Goal: Transaction & Acquisition: Purchase product/service

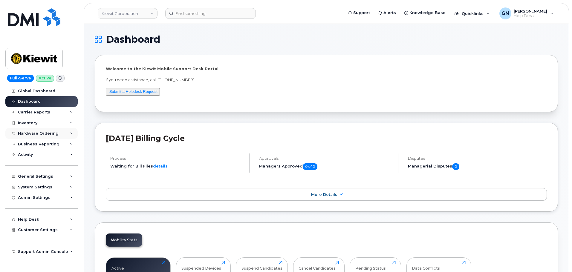
click at [45, 131] on div "Hardware Ordering" at bounding box center [41, 133] width 72 height 11
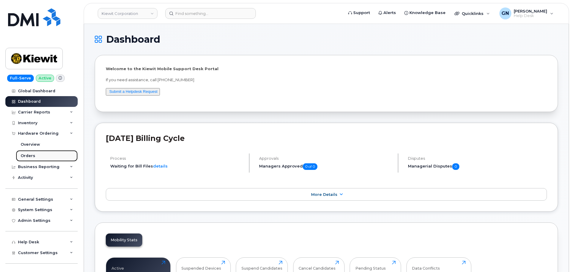
click at [46, 155] on link "Orders" at bounding box center [47, 155] width 62 height 11
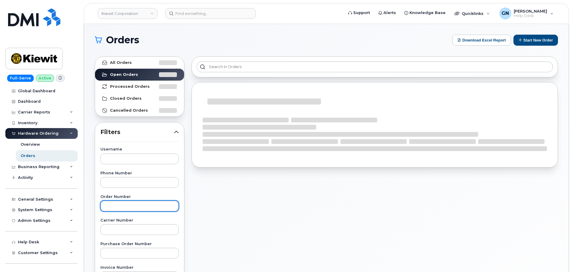
click at [137, 209] on input "text" at bounding box center [139, 206] width 78 height 11
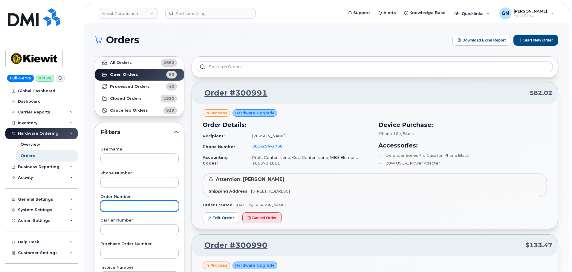
paste input "300708"
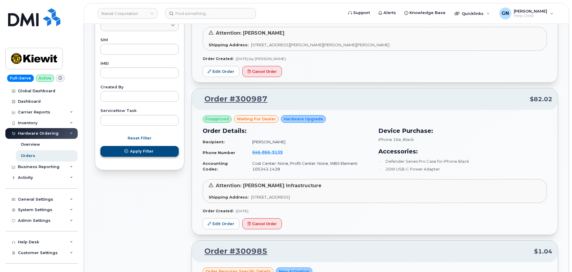
type input "300708"
click at [145, 154] on span "Apply Filter" at bounding box center [142, 152] width 24 height 6
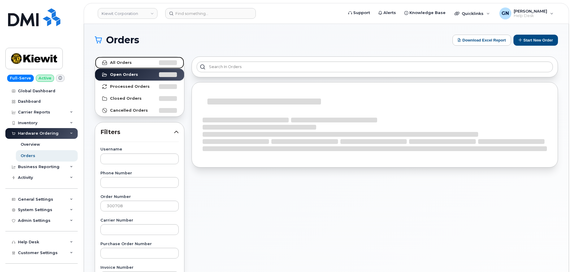
click at [139, 63] on link "All Orders" at bounding box center [139, 63] width 89 height 12
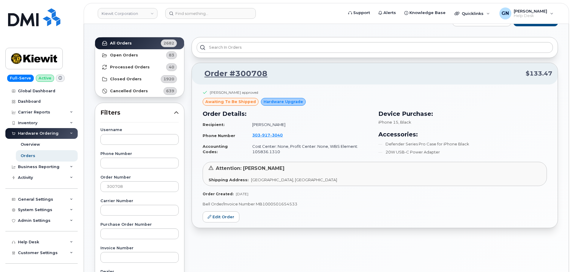
scroll to position [60, 0]
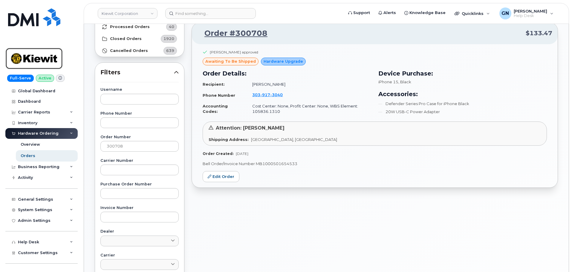
click at [32, 56] on img at bounding box center [34, 58] width 46 height 17
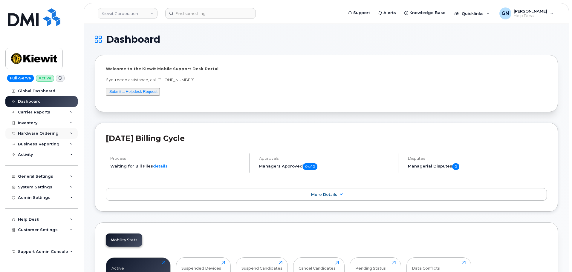
click at [56, 137] on div "Hardware Ordering" at bounding box center [41, 133] width 72 height 11
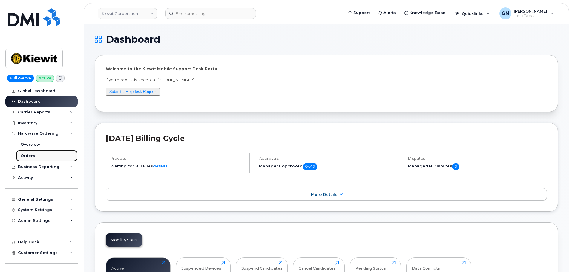
click at [44, 159] on link "Orders" at bounding box center [47, 155] width 62 height 11
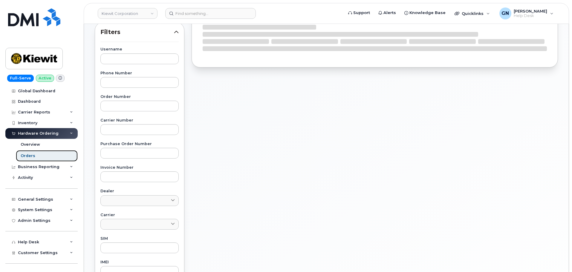
scroll to position [90, 0]
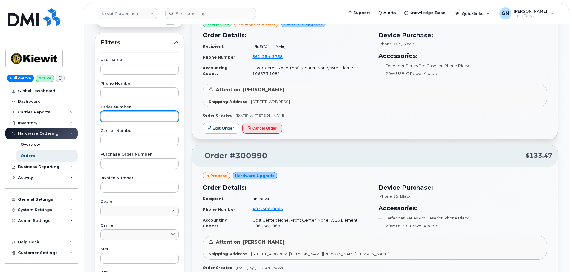
click at [123, 119] on input "text" at bounding box center [139, 116] width 78 height 11
paste input "300990"
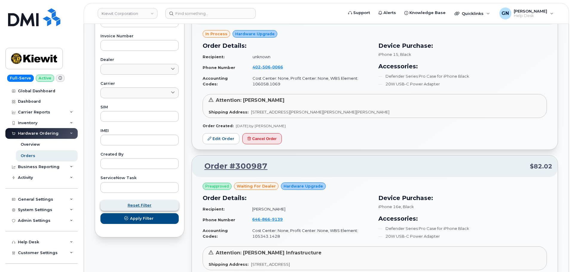
scroll to position [239, 0]
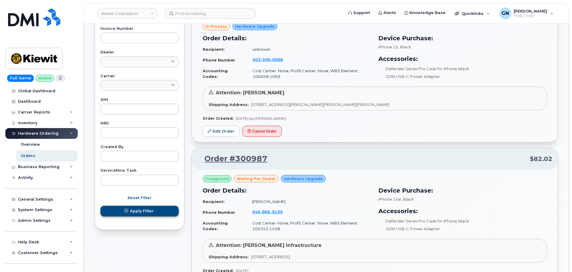
type input "300990"
click at [150, 214] on span "Apply Filter" at bounding box center [142, 211] width 24 height 6
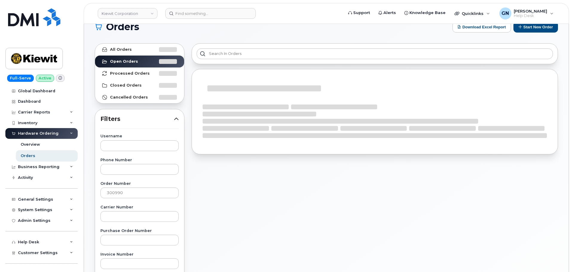
scroll to position [0, 0]
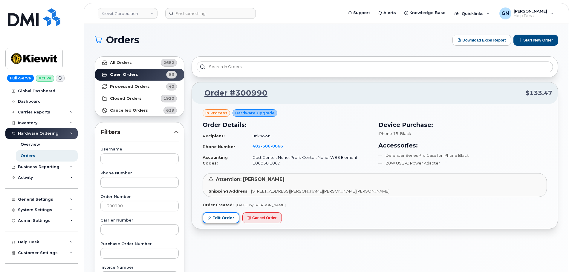
click at [219, 220] on link "Edit Order" at bounding box center [221, 218] width 37 height 11
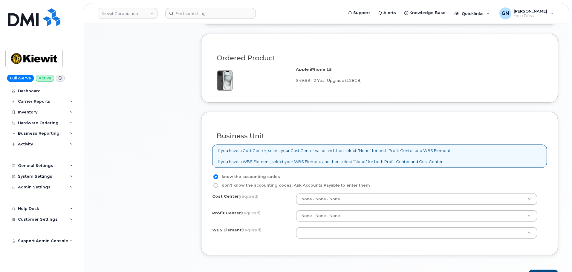
scroll to position [478, 0]
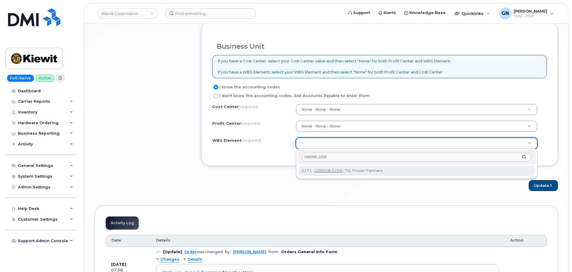
type input "106058.2256"
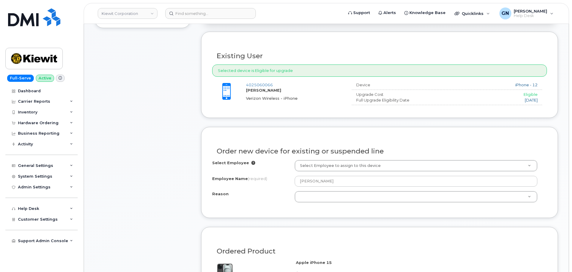
scroll to position [209, 0]
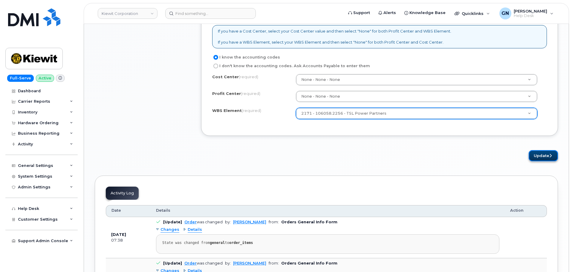
click at [543, 159] on button "Update" at bounding box center [543, 155] width 29 height 11
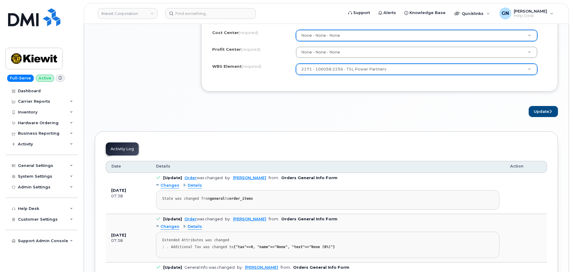
scroll to position [538, 0]
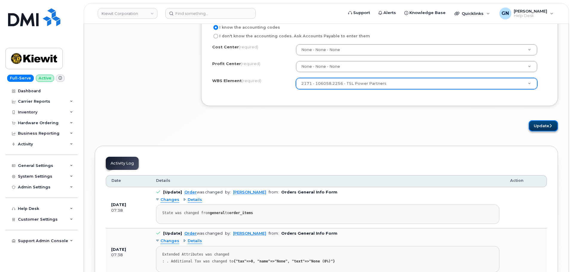
click at [537, 127] on button "Update" at bounding box center [543, 126] width 29 height 11
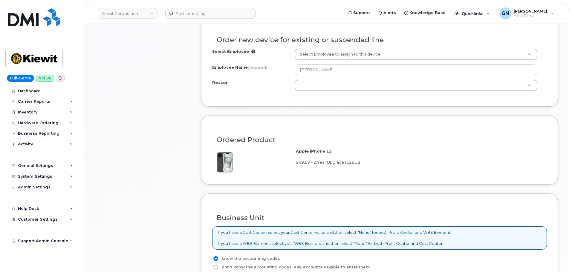
scroll to position [297, 0]
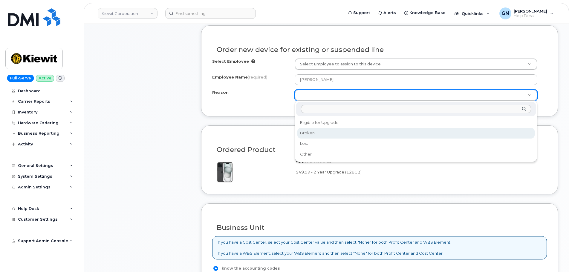
select select "broken"
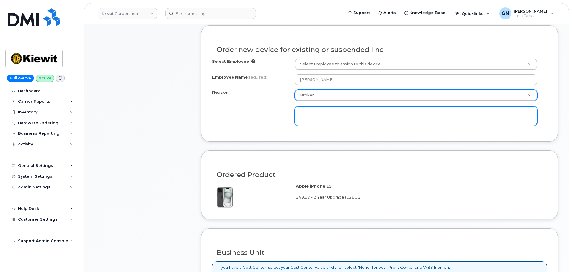
click at [330, 120] on textarea at bounding box center [416, 116] width 243 height 20
drag, startPoint x: 362, startPoint y: 113, endPoint x: 274, endPoint y: 112, distance: 88.2
click at [274, 112] on div "Reason Broken Reason Eligible for Upgrade Broken Lost Other Volume issues unabl…" at bounding box center [379, 108] width 335 height 36
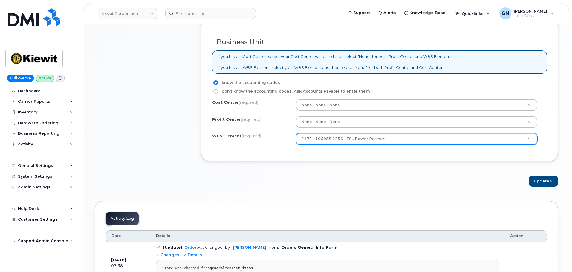
scroll to position [506, 0]
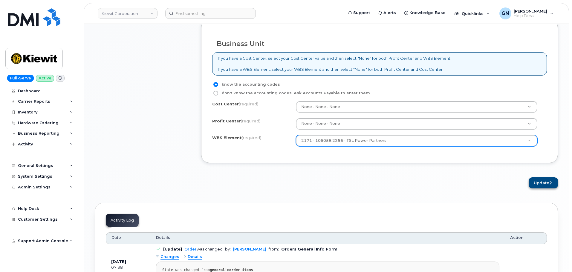
type textarea "earpiece issues, can not hear calls"
click at [537, 183] on button "Update" at bounding box center [543, 183] width 29 height 11
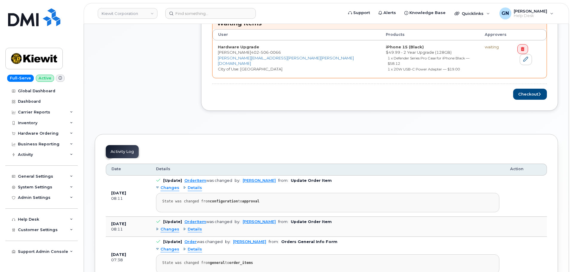
scroll to position [269, 0]
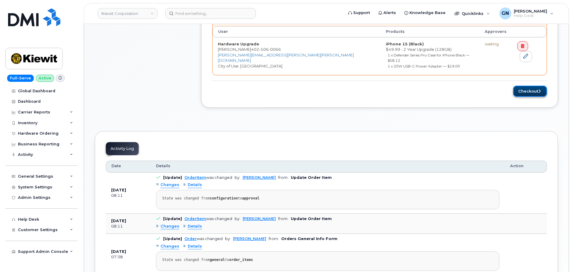
click at [523, 86] on button "Checkout" at bounding box center [530, 91] width 34 height 11
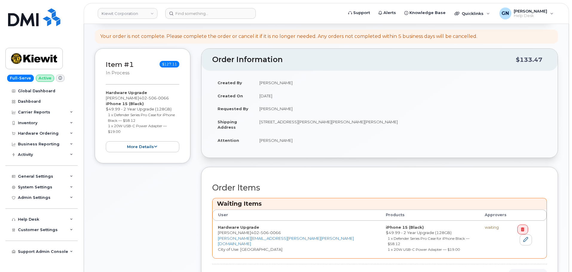
scroll to position [90, 0]
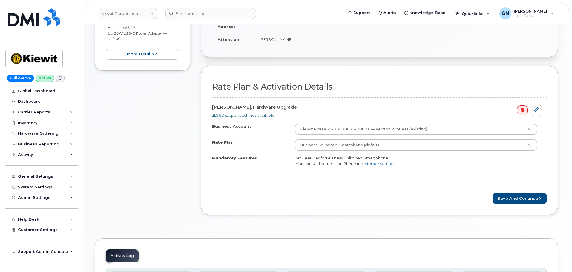
scroll to position [142, 0]
click at [511, 197] on button "Save and Continue" at bounding box center [520, 198] width 54 height 11
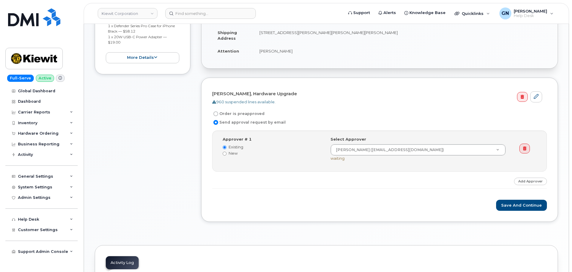
scroll to position [150, 0]
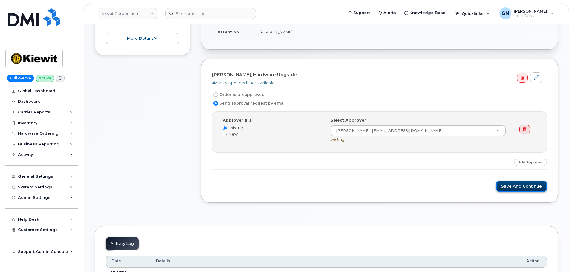
click at [519, 186] on button "Save and Continue" at bounding box center [521, 186] width 51 height 11
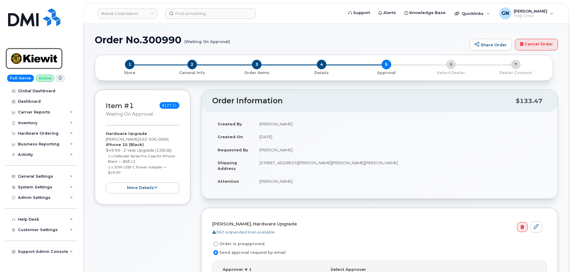
drag, startPoint x: 51, startPoint y: 63, endPoint x: 113, endPoint y: 82, distance: 65.7
click at [51, 62] on img at bounding box center [34, 58] width 46 height 17
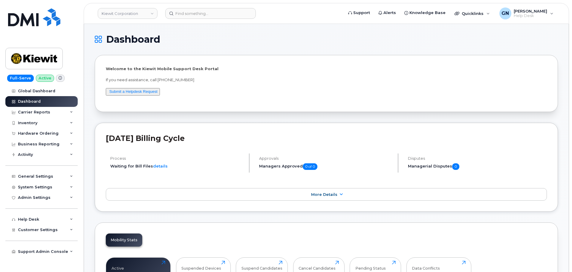
click at [182, 3] on div "Kiewit Corporation Support Alerts Knowledge Base Quicklinks Suspend / Cancel De…" at bounding box center [327, 13] width 486 height 21
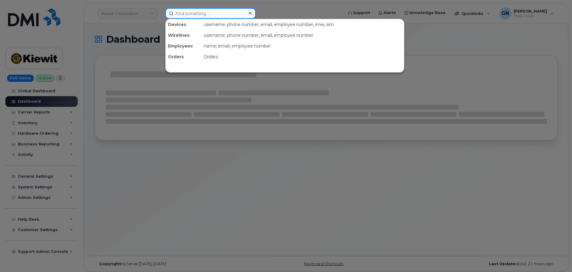
click at [222, 15] on input at bounding box center [210, 13] width 91 height 11
paste input "2163728296"
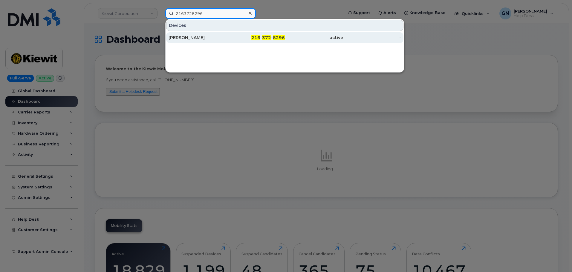
type input "2163728296"
click at [206, 38] on div "[PERSON_NAME]" at bounding box center [198, 38] width 58 height 6
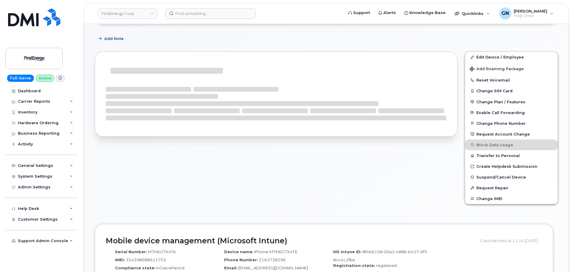
scroll to position [85, 0]
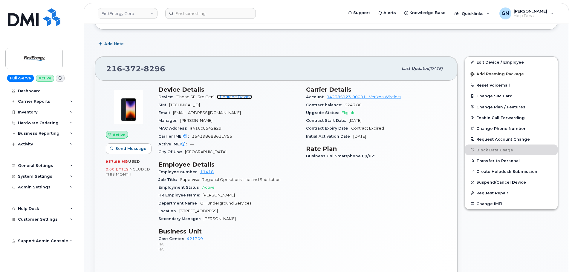
click at [232, 97] on link "+ Upgrade Device" at bounding box center [234, 97] width 35 height 4
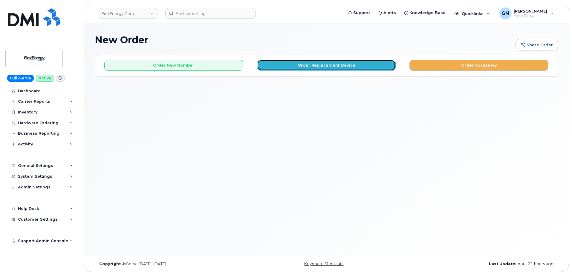
click at [295, 68] on button "Order Replacement Device" at bounding box center [326, 65] width 139 height 11
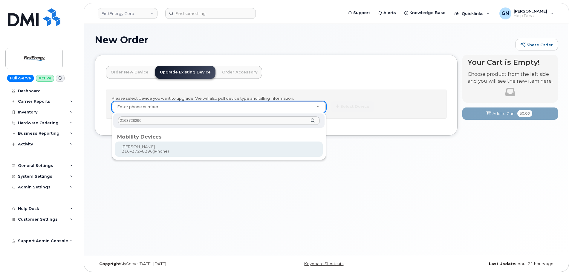
type input "2163728296"
type input "831563"
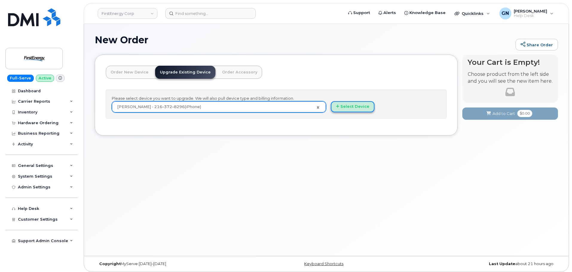
click at [357, 108] on button "Select Device" at bounding box center [353, 106] width 44 height 11
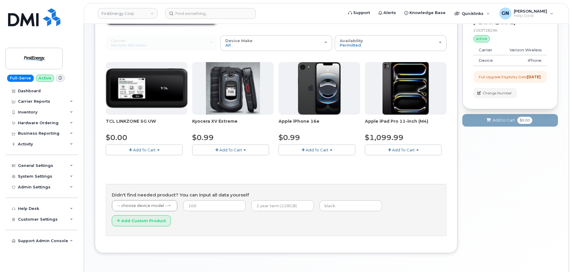
scroll to position [60, 0]
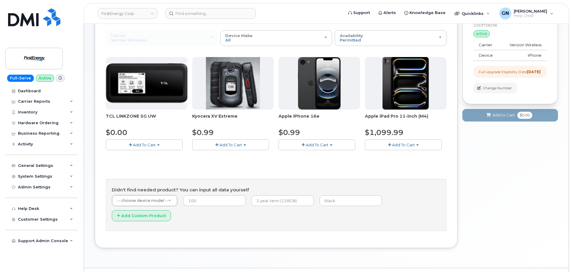
click at [301, 147] on button "Add To Cart" at bounding box center [317, 145] width 77 height 10
click at [301, 155] on link "$0.99 - 2 Year Upgrade" at bounding box center [309, 156] width 58 height 7
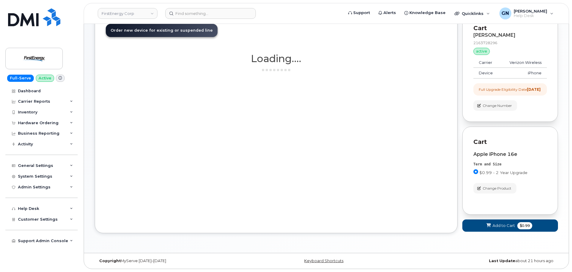
scroll to position [47, 0]
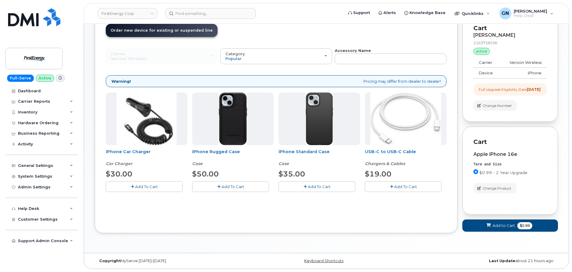
drag, startPoint x: 286, startPoint y: 183, endPoint x: 306, endPoint y: 182, distance: 19.8
click at [286, 183] on button "Add To Cart" at bounding box center [317, 187] width 77 height 10
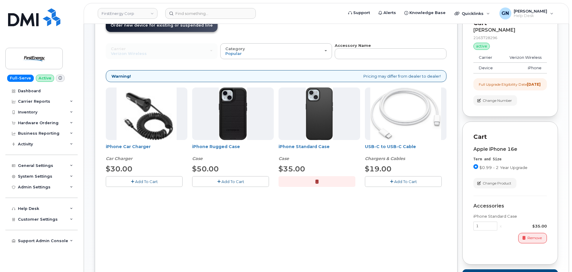
click at [377, 184] on button "Add To Cart" at bounding box center [403, 181] width 77 height 10
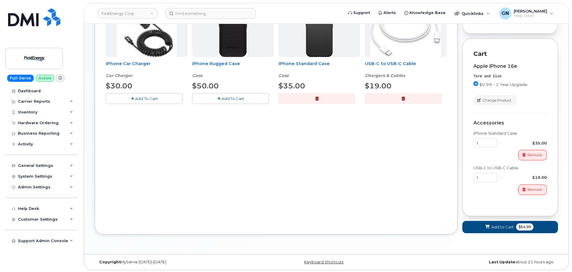
scroll to position [137, 0]
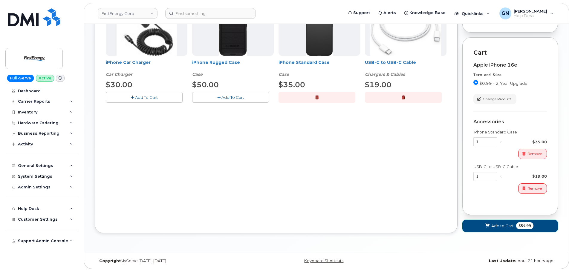
click at [490, 225] on icon at bounding box center [488, 226] width 4 height 4
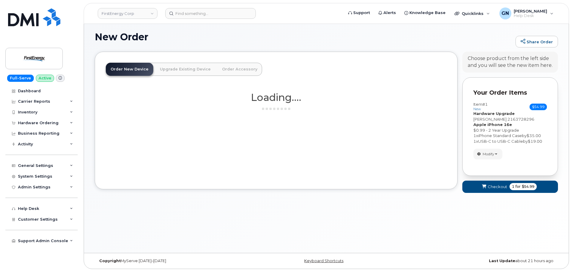
scroll to position [60, 0]
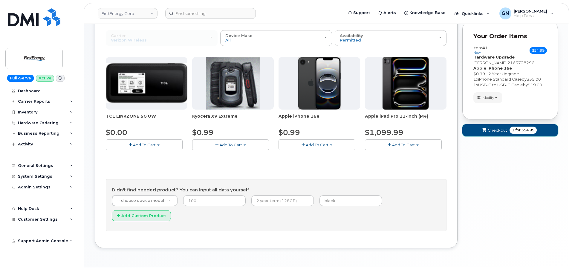
click at [512, 133] on span "1" at bounding box center [513, 130] width 2 height 5
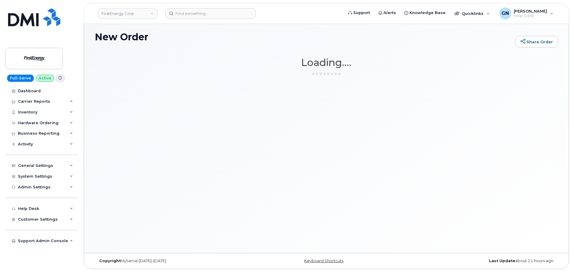
scroll to position [3, 0]
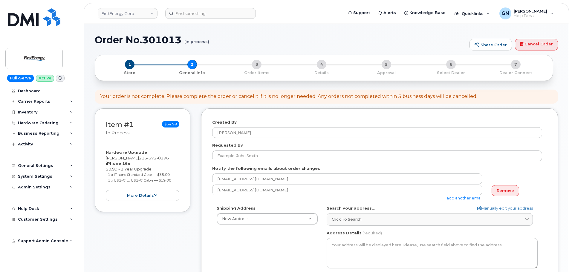
select select
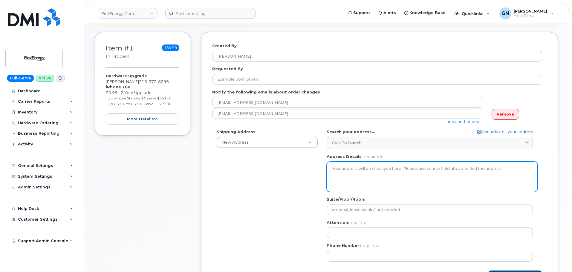
scroll to position [90, 0]
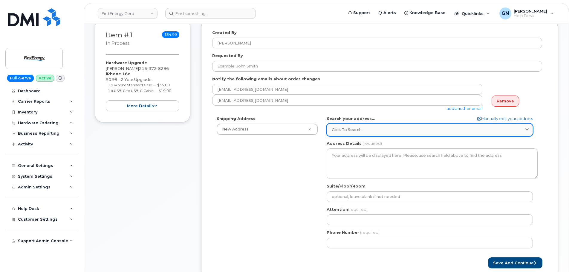
click at [353, 132] on span "Click to search" at bounding box center [347, 130] width 30 height 6
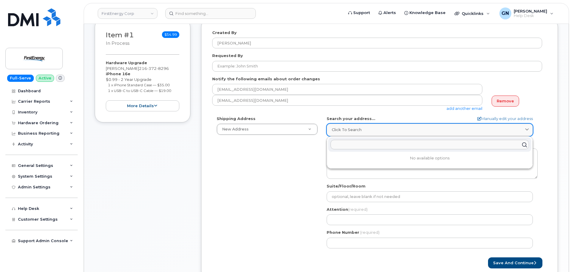
paste input "[STREET_ADDRESS]"
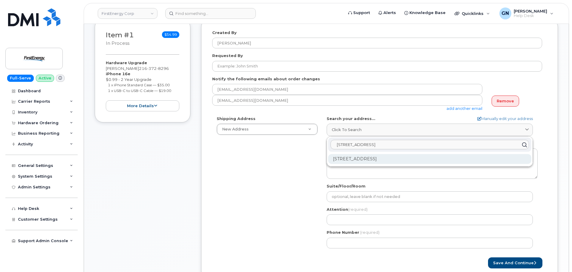
type input "[STREET_ADDRESS]"
click at [360, 158] on div "[STREET_ADDRESS]" at bounding box center [429, 159] width 203 height 10
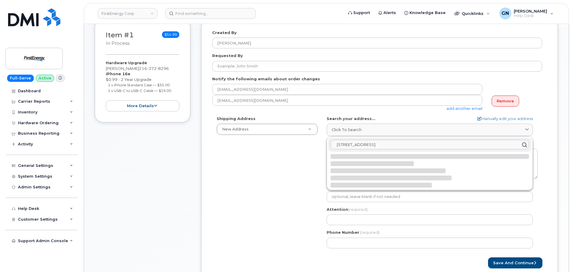
select select
type textarea "[STREET_ADDRESS]"
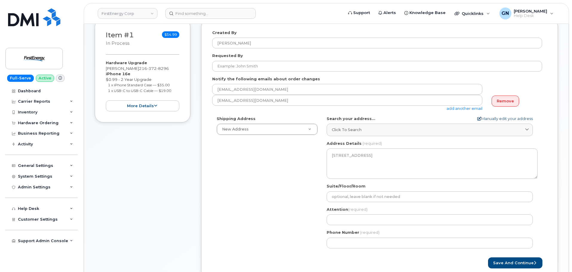
drag, startPoint x: 511, startPoint y: 103, endPoint x: 502, endPoint y: 108, distance: 10.8
click at [511, 103] on link "Remove" at bounding box center [506, 101] width 28 height 11
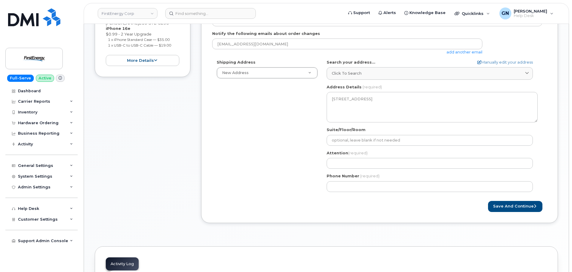
scroll to position [150, 0]
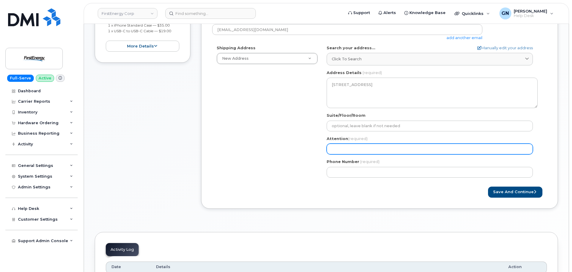
click at [382, 148] on input "Attention (required)" at bounding box center [430, 149] width 206 height 11
paste input "[PERSON_NAME]"
select select
type input "[PERSON_NAME]"
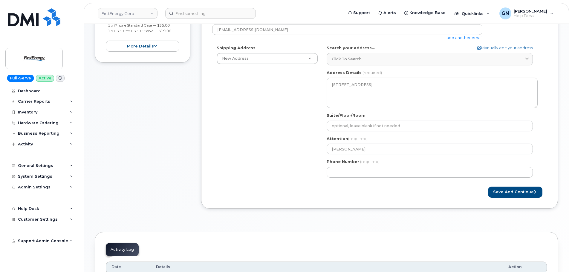
click at [426, 185] on form "Created By Geoffrey Newport Requested By Notify the following emails about orde…" at bounding box center [379, 84] width 335 height 228
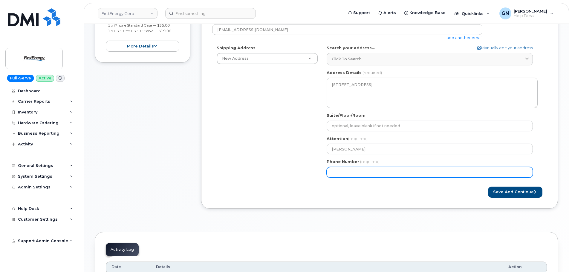
click at [405, 174] on input "Phone Number" at bounding box center [430, 172] width 206 height 11
paste input "2163728296"
select select
type input "2163728296"
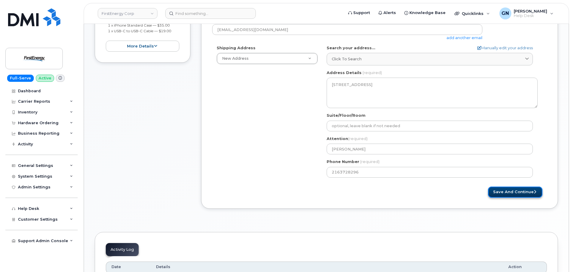
click at [518, 196] on button "Save and Continue" at bounding box center [515, 192] width 54 height 11
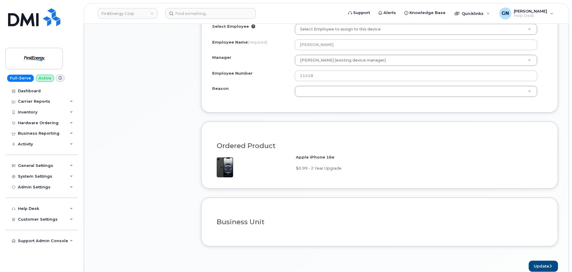
scroll to position [329, 0]
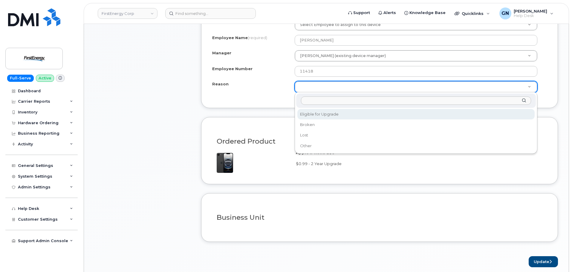
select select "eligible_for_upgrade"
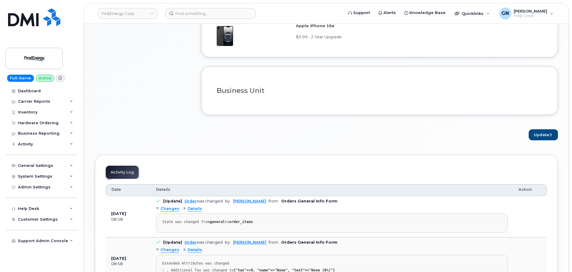
scroll to position [389, 0]
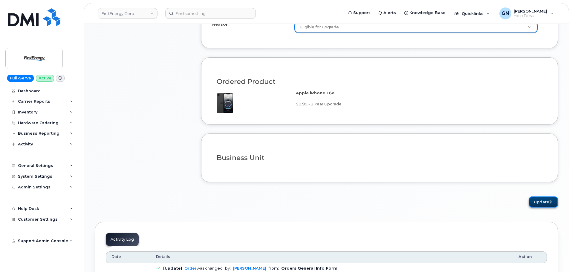
click at [540, 203] on button "Update" at bounding box center [543, 202] width 29 height 11
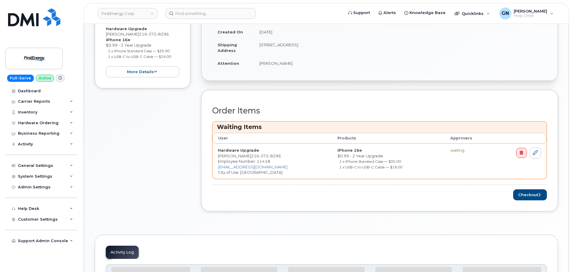
scroll to position [179, 0]
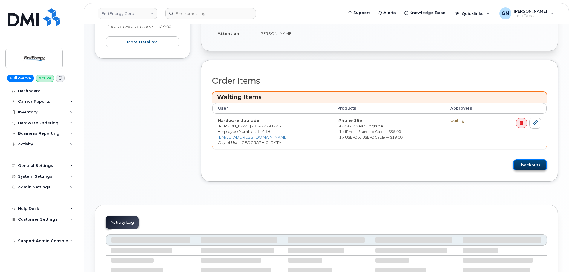
click at [526, 168] on button "Checkout" at bounding box center [530, 165] width 34 height 11
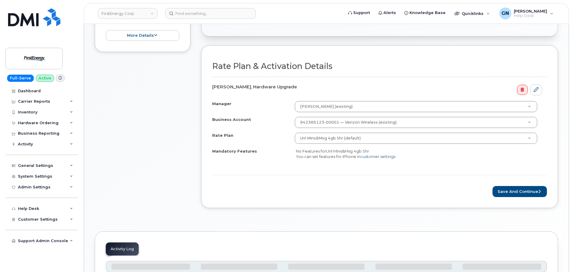
scroll to position [179, 0]
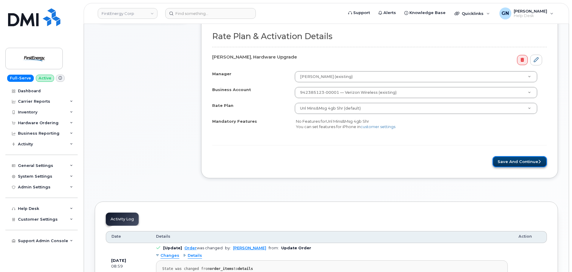
click at [520, 164] on button "Save and Continue" at bounding box center [520, 161] width 54 height 11
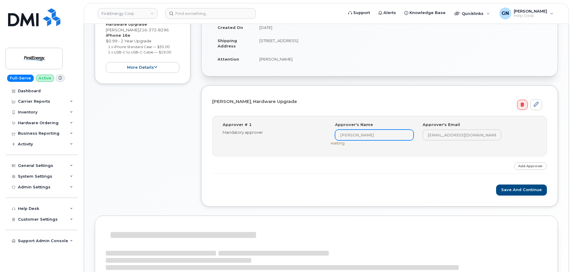
scroll to position [120, 0]
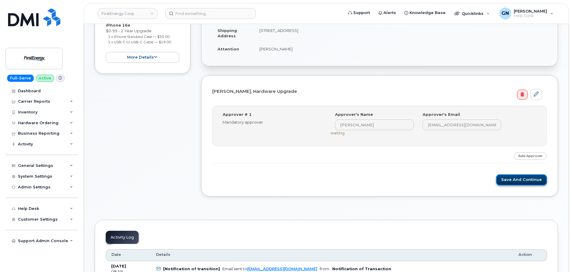
click at [513, 182] on button "Save and Continue" at bounding box center [521, 180] width 51 height 11
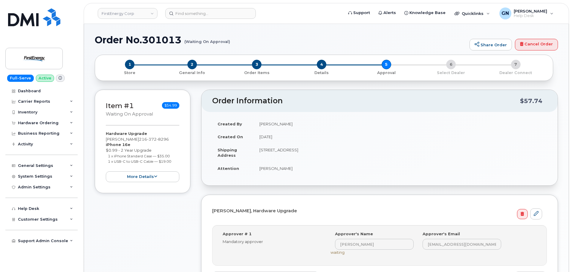
click at [111, 37] on h1 "Order No.301013 (Waiting On Approval)" at bounding box center [281, 40] width 372 height 10
drag, startPoint x: 111, startPoint y: 37, endPoint x: 152, endPoint y: 34, distance: 40.8
click at [152, 35] on h1 "Order No.301013 (Waiting On Approval)" at bounding box center [281, 40] width 372 height 10
copy h1 "Order No.301013"
